Goal: Information Seeking & Learning: Learn about a topic

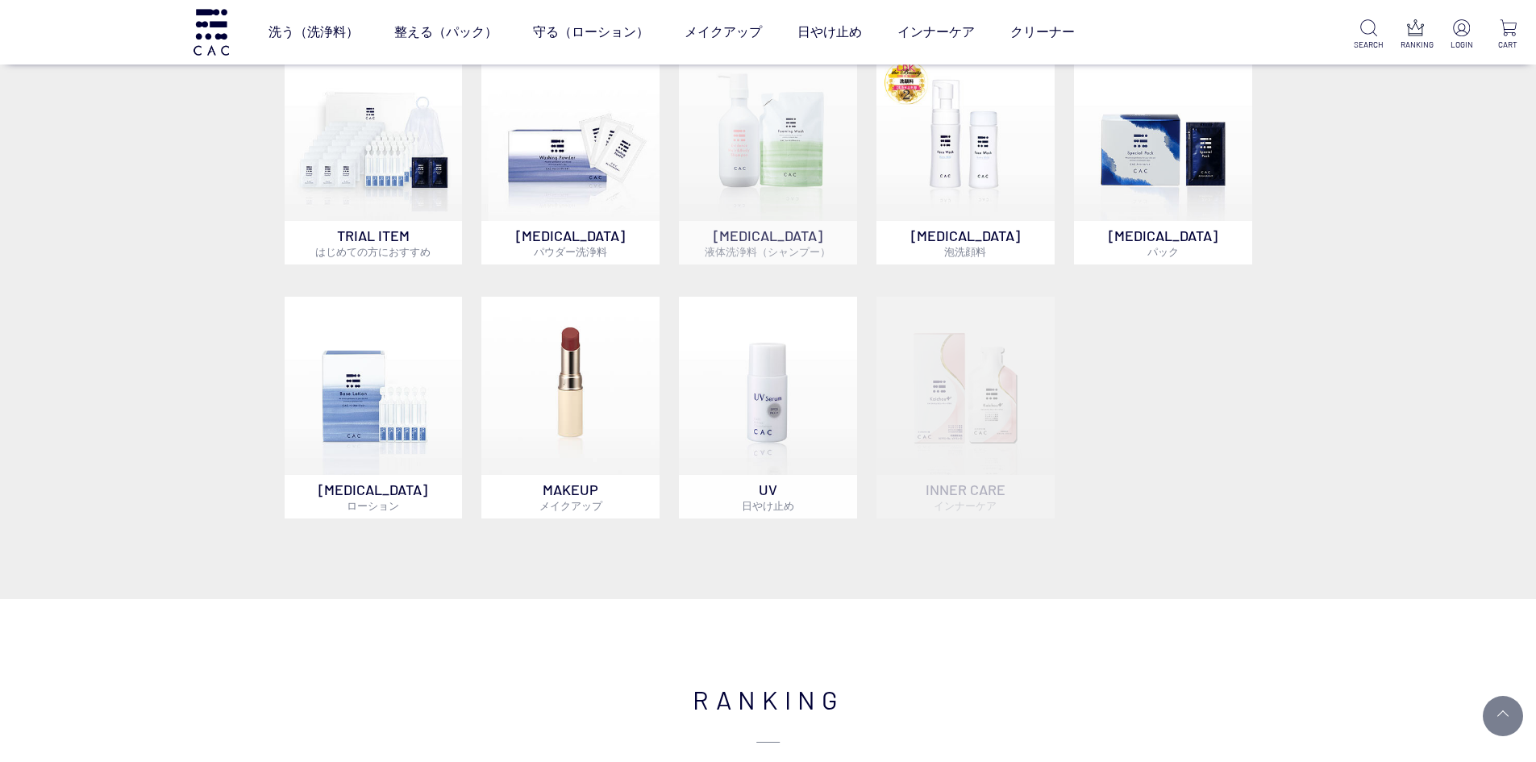
scroll to position [1129, 0]
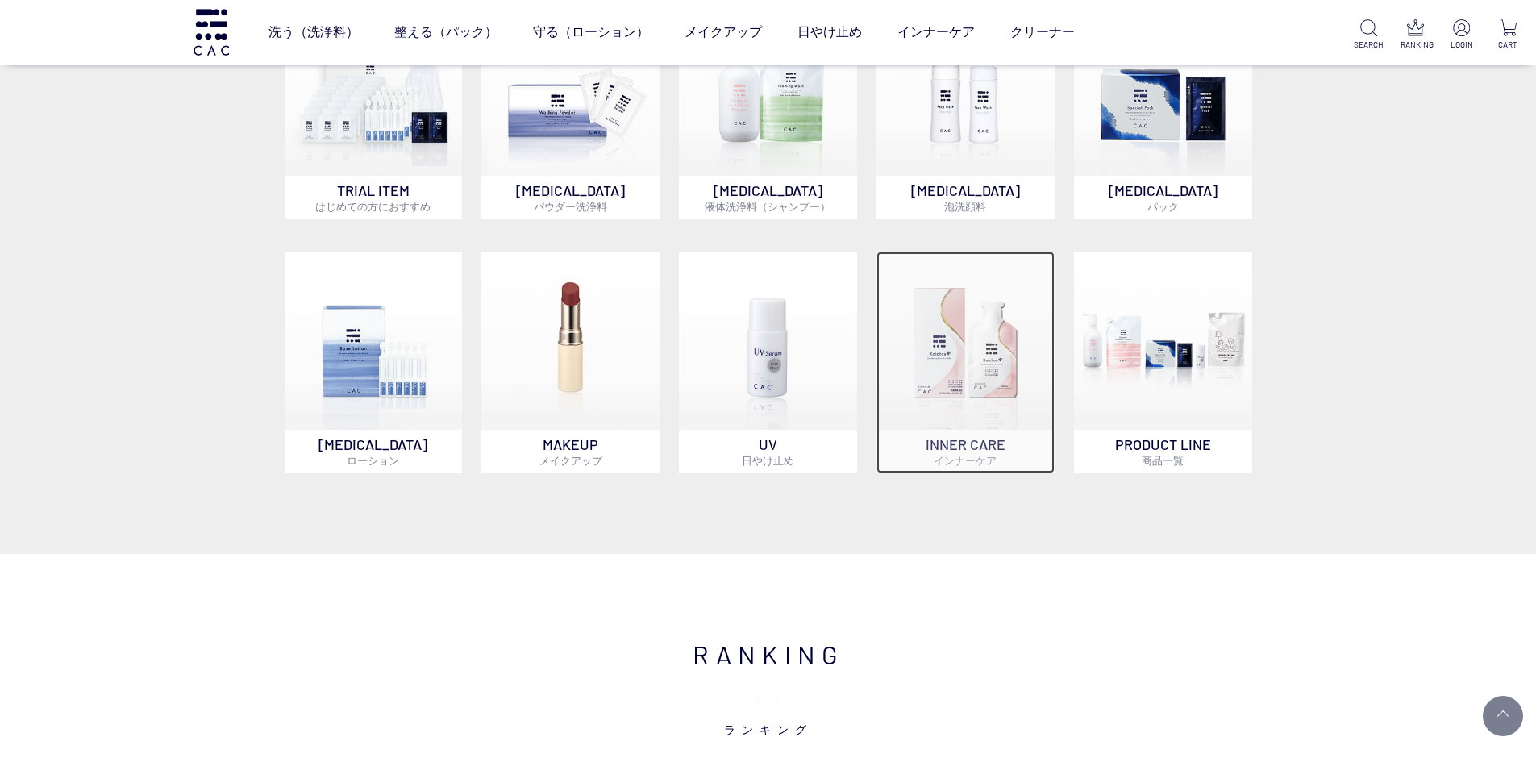
click at [941, 364] on img at bounding box center [966, 341] width 178 height 178
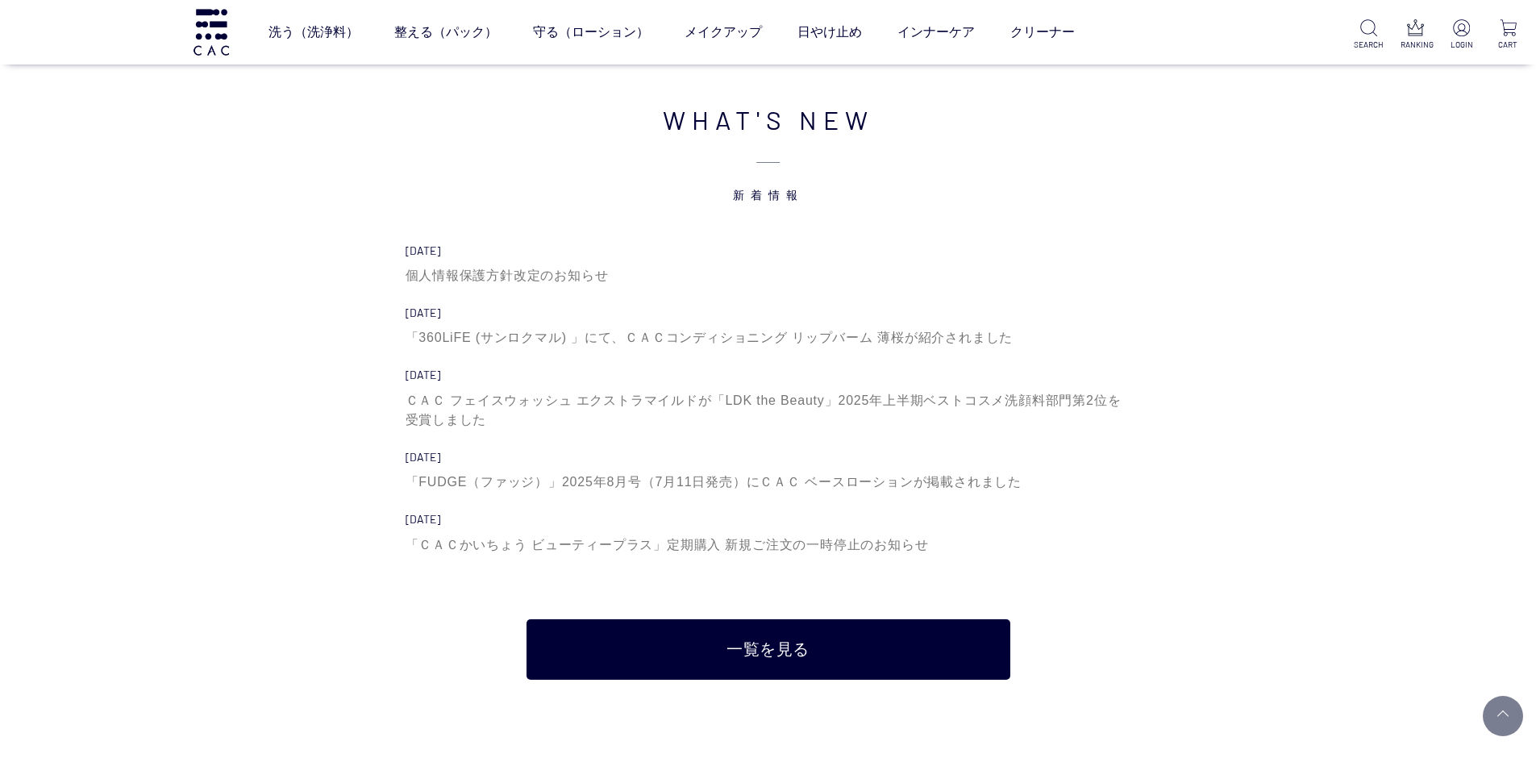
scroll to position [5323, 0]
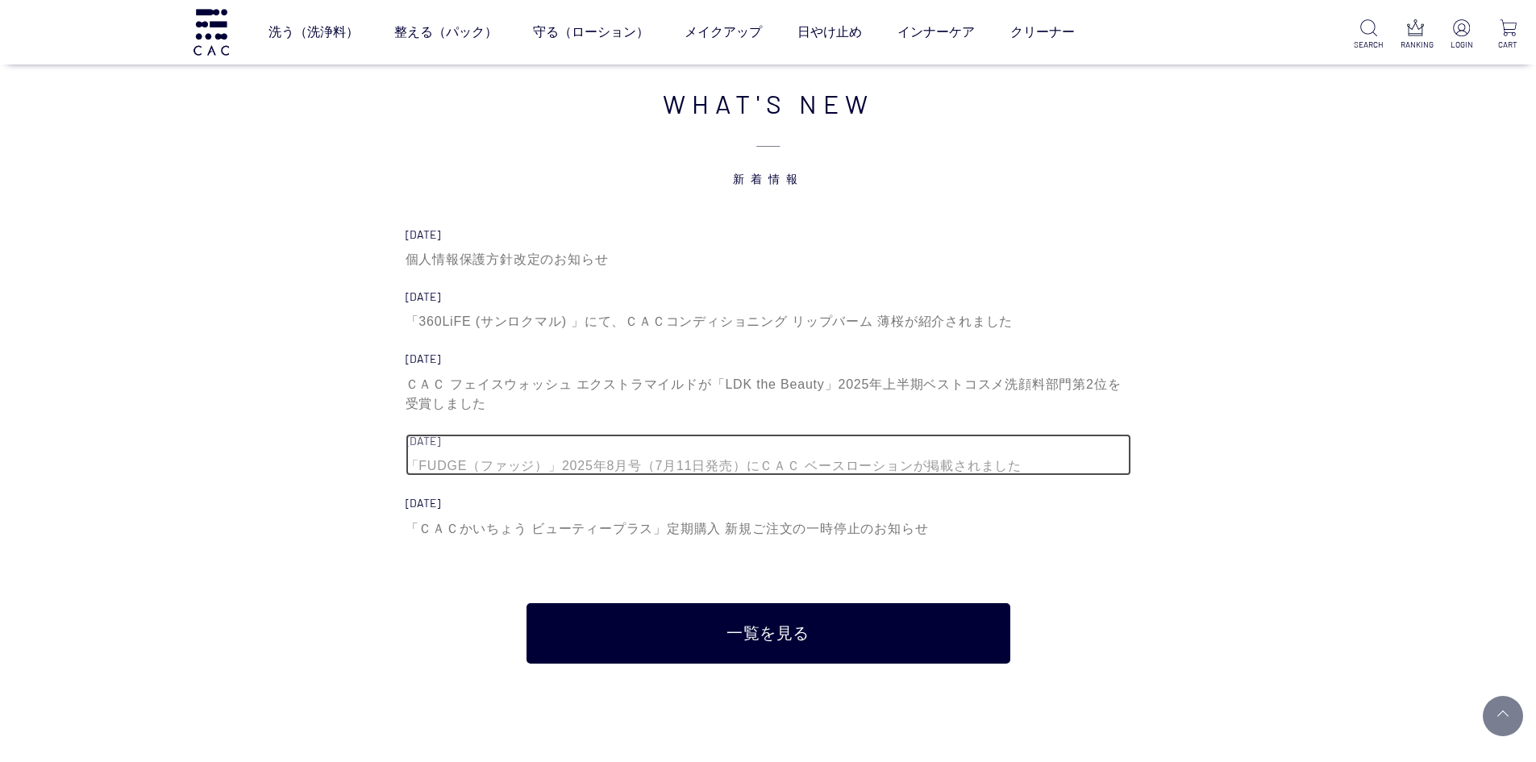
click at [898, 466] on div "「FUDGE（ファッジ）」2025年8月号（7月11日発売）にＣＡＣ ベースローションが掲載されました" at bounding box center [769, 465] width 726 height 19
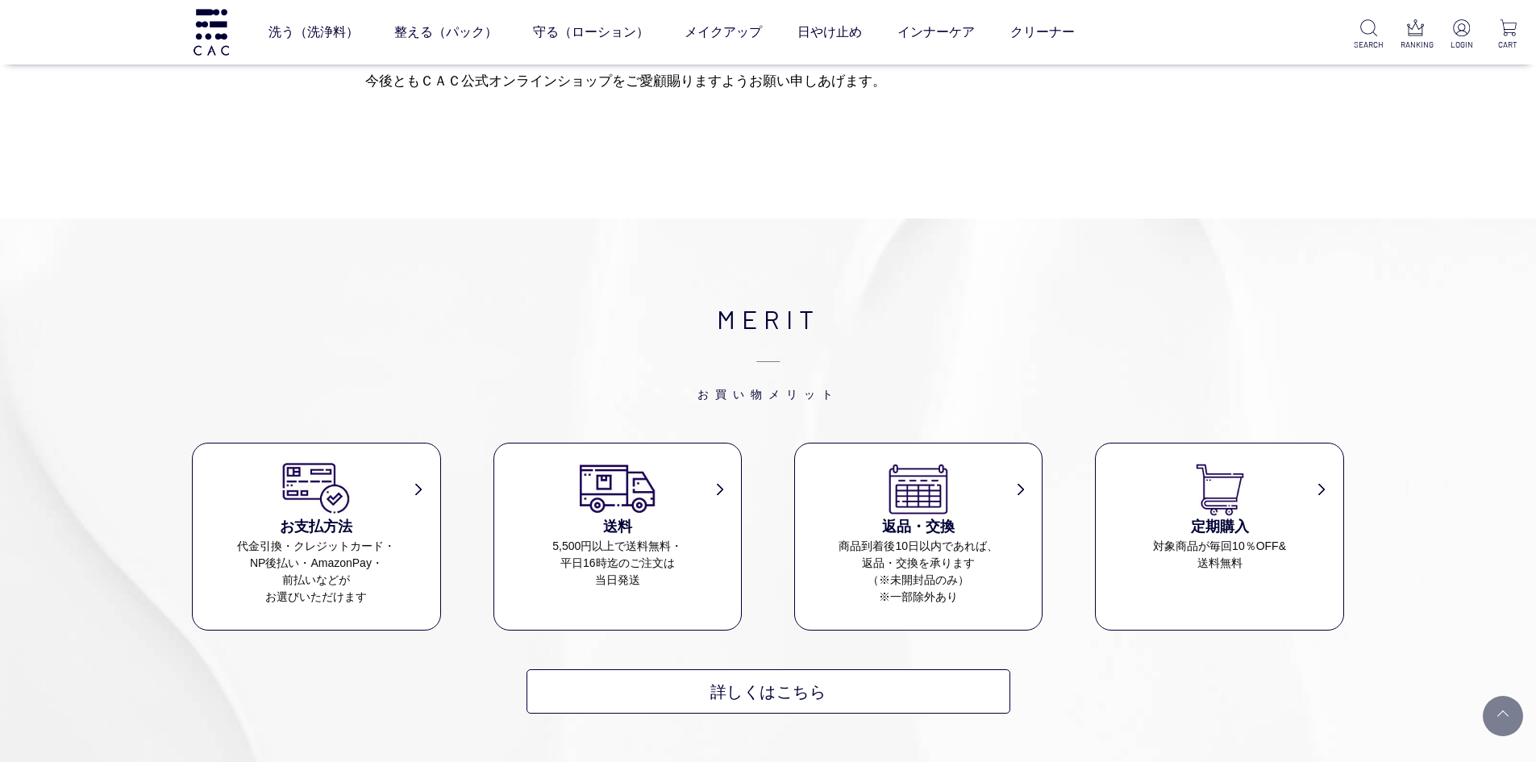
scroll to position [1048, 0]
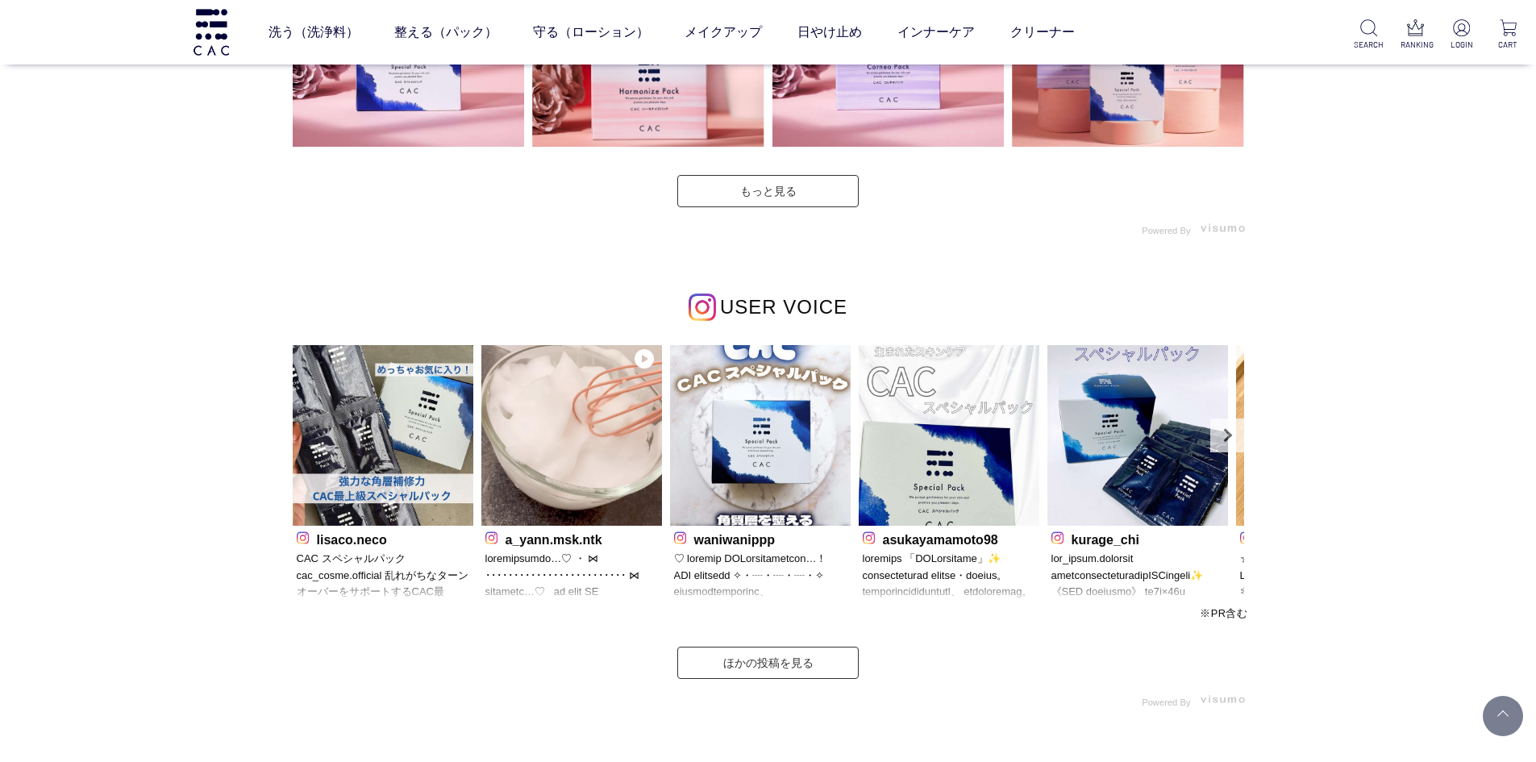
scroll to position [4548, 0]
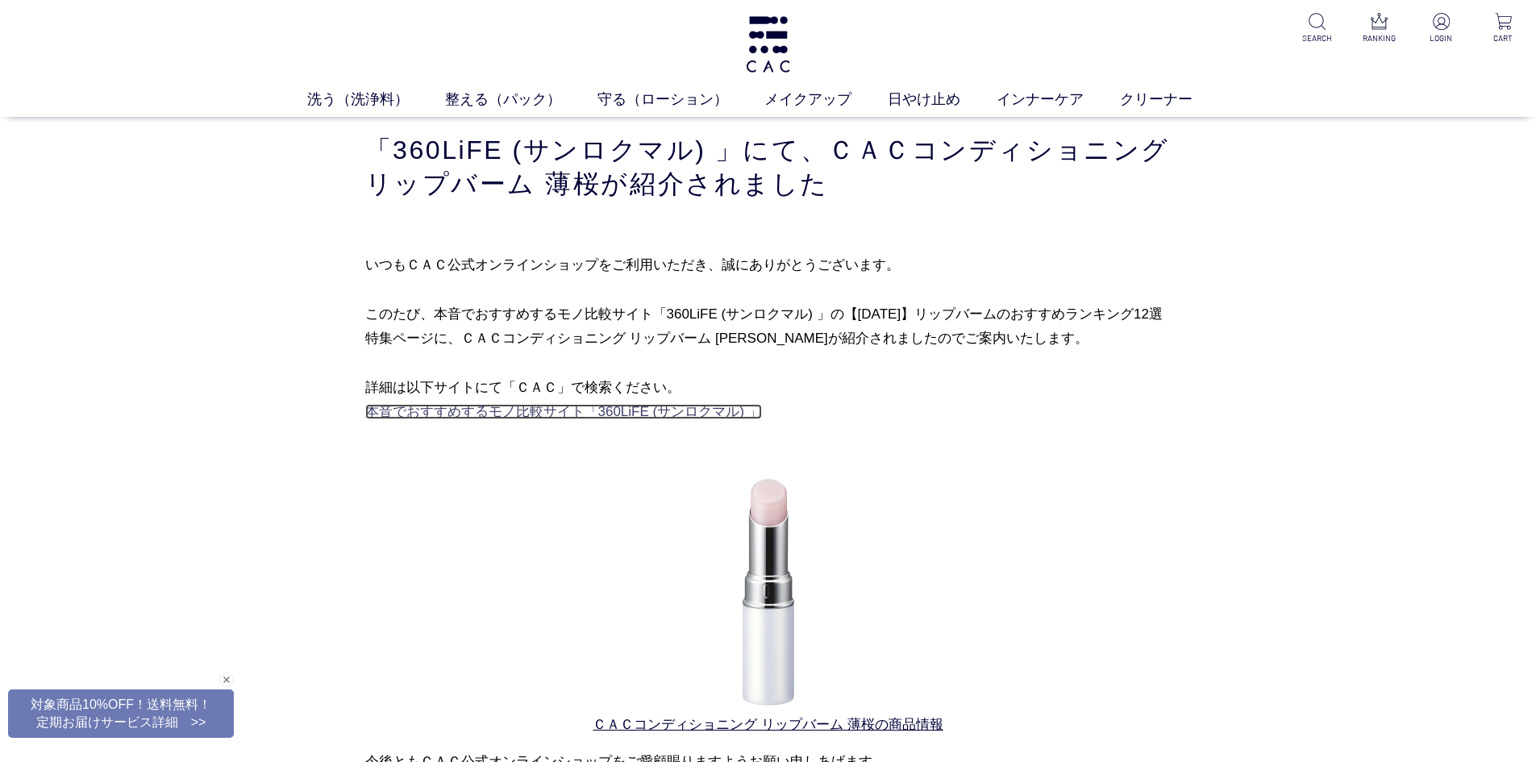
click at [617, 412] on link "本音でおすすめするモノ比較サイト「360LiFE (サンロクマル) 」" at bounding box center [563, 411] width 397 height 15
